Goal: Information Seeking & Learning: Understand process/instructions

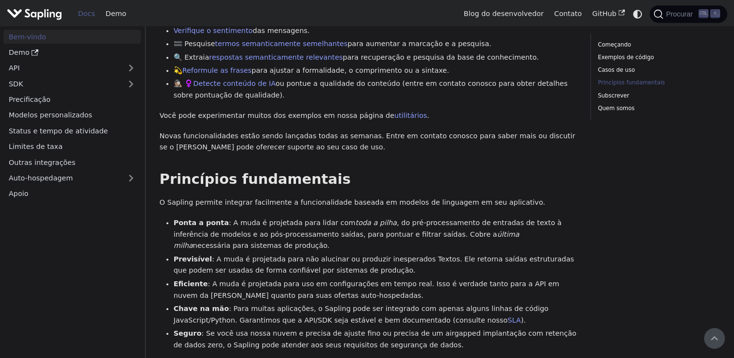
scroll to position [508, 0]
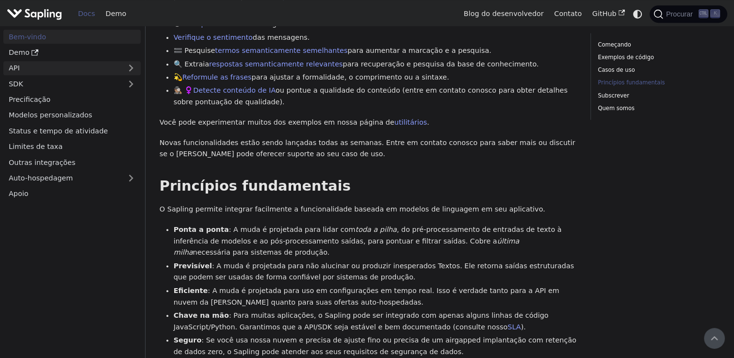
click at [113, 64] on link "API" at bounding box center [62, 68] width 118 height 14
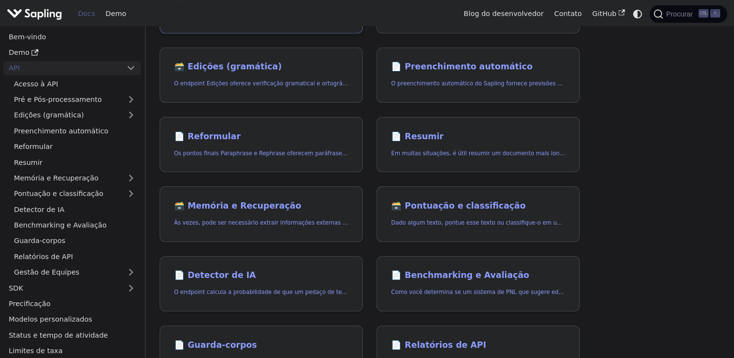
scroll to position [138, 0]
click at [230, 294] on p "O endpoint calcula a probabilidade de que um pedaço de texto seja gerado por IA," at bounding box center [261, 291] width 174 height 9
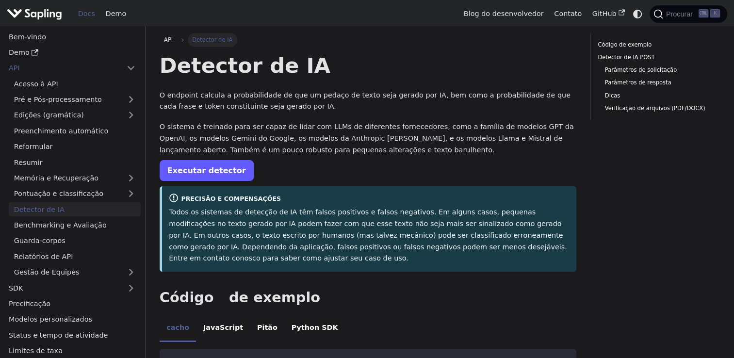
click at [190, 171] on link "Executar detector" at bounding box center [207, 170] width 94 height 21
